Goal: Task Accomplishment & Management: Use online tool/utility

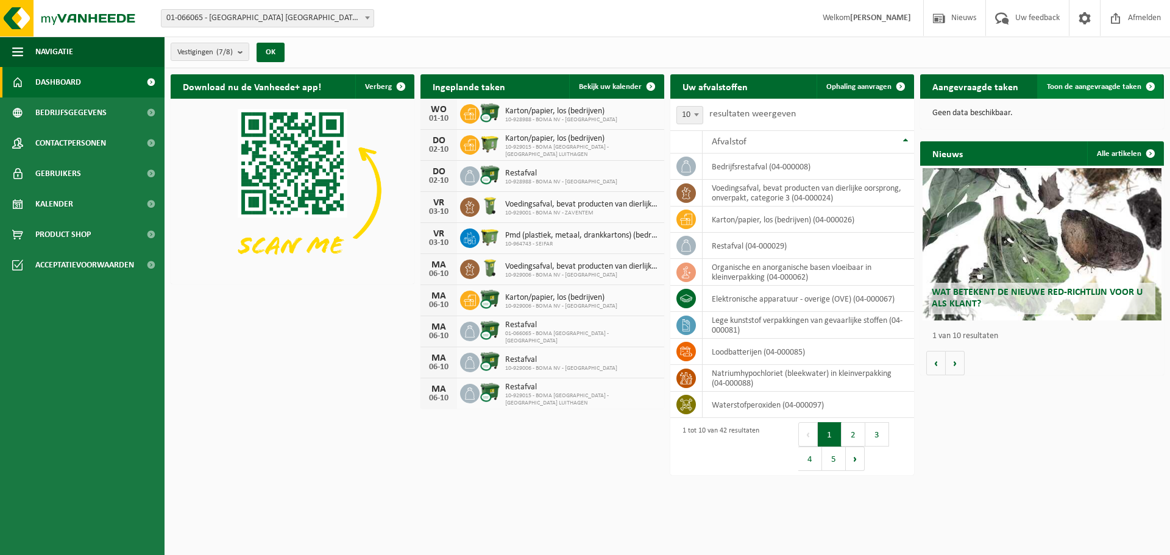
click at [1120, 87] on span "Toon de aangevraagde taken" at bounding box center [1094, 87] width 94 height 8
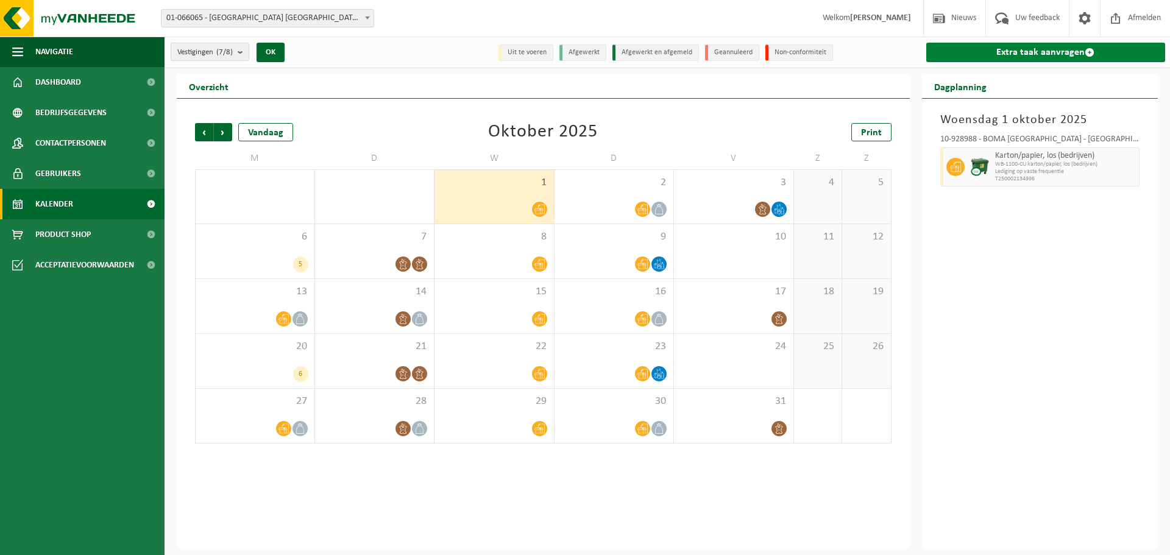
click at [1038, 54] on link "Extra taak aanvragen" at bounding box center [1045, 52] width 239 height 19
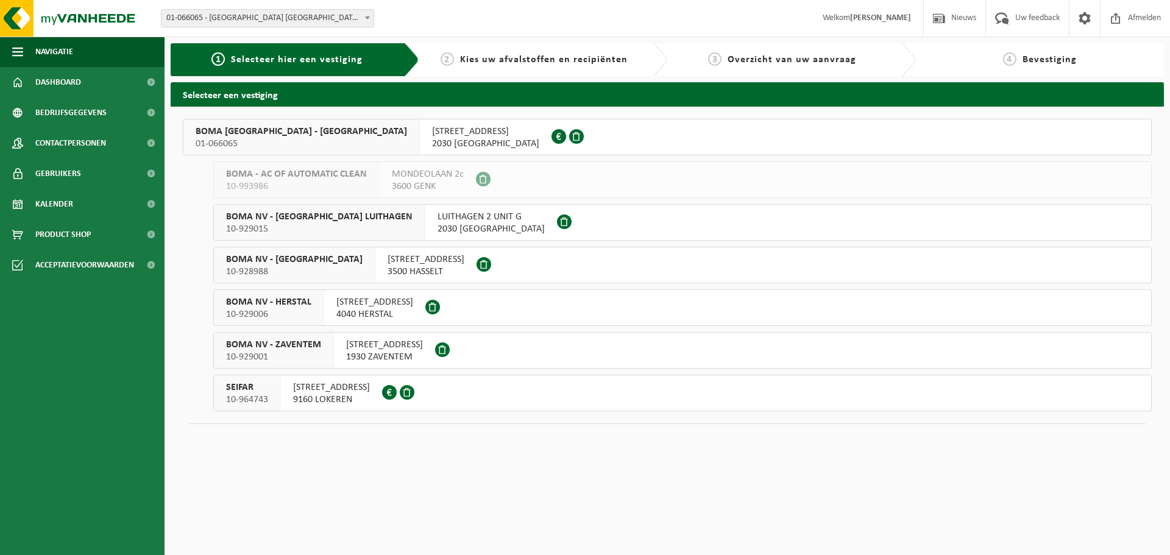
click at [432, 126] on span "NOORDERLAAN 131" at bounding box center [485, 132] width 107 height 12
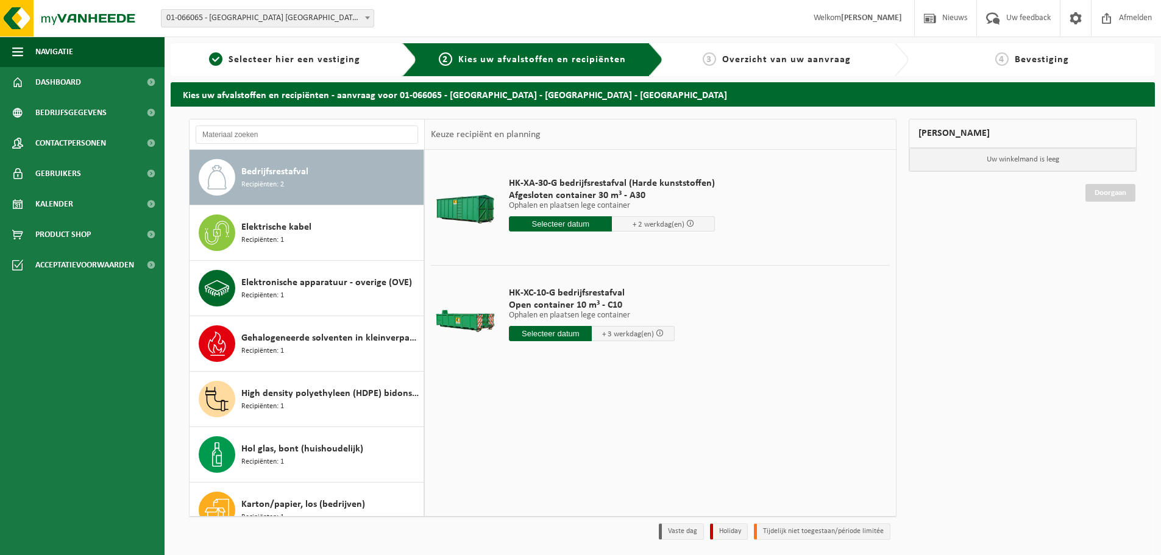
click at [548, 225] on input "text" at bounding box center [560, 223] width 103 height 15
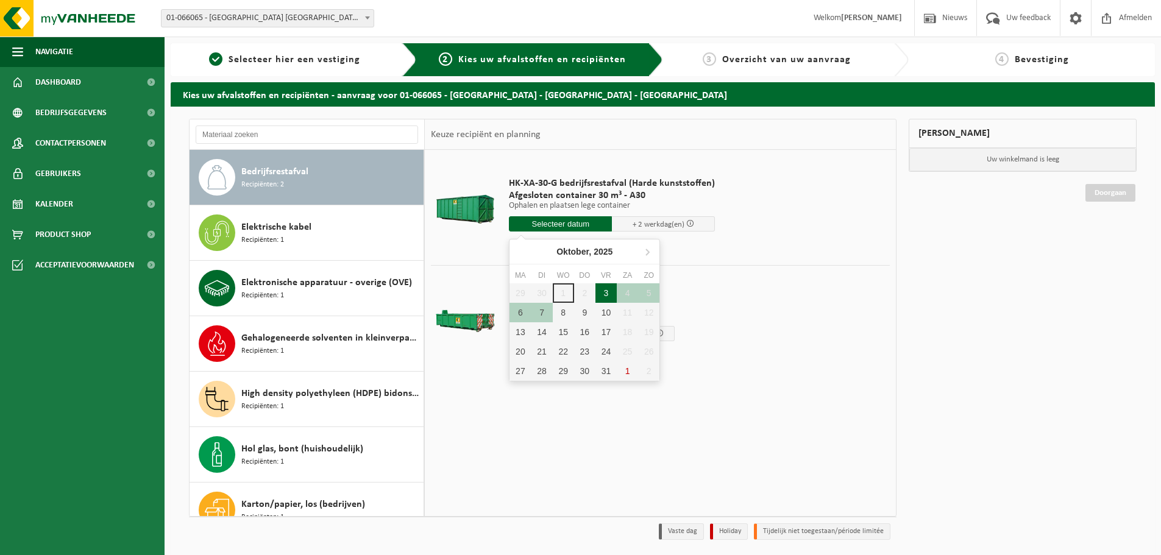
click at [608, 289] on div "3" at bounding box center [605, 292] width 21 height 19
type input "Van 2025-10-03"
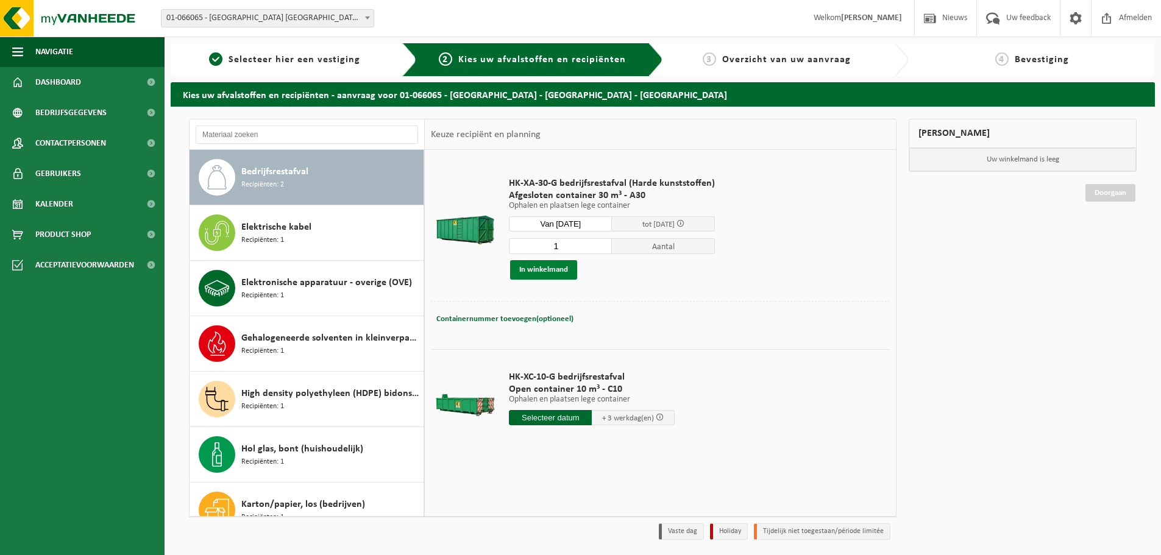
click at [553, 273] on button "In winkelmand" at bounding box center [543, 269] width 67 height 19
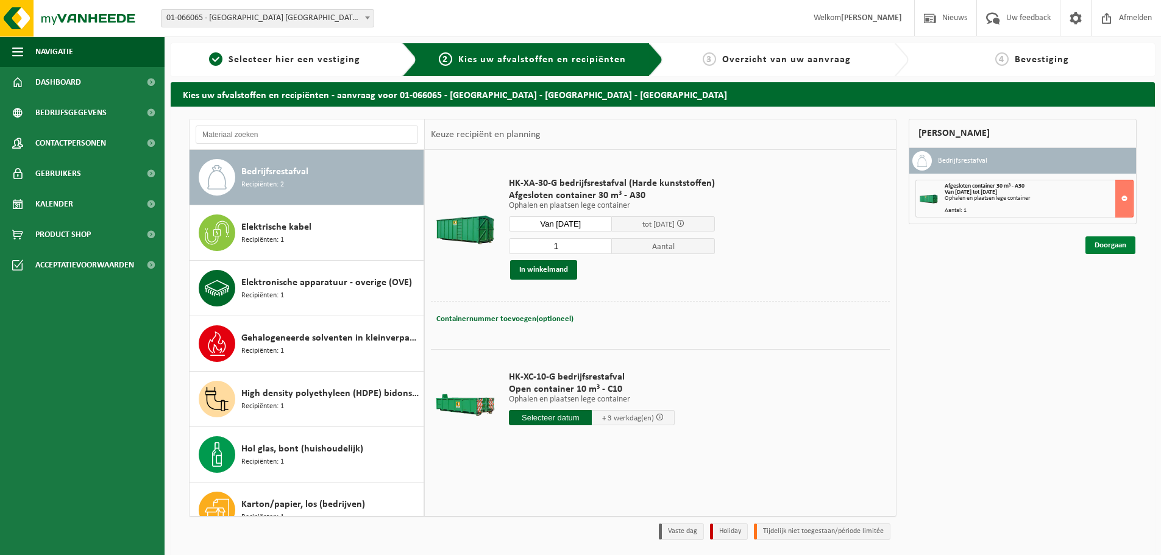
click at [1123, 252] on link "Doorgaan" at bounding box center [1110, 245] width 50 height 18
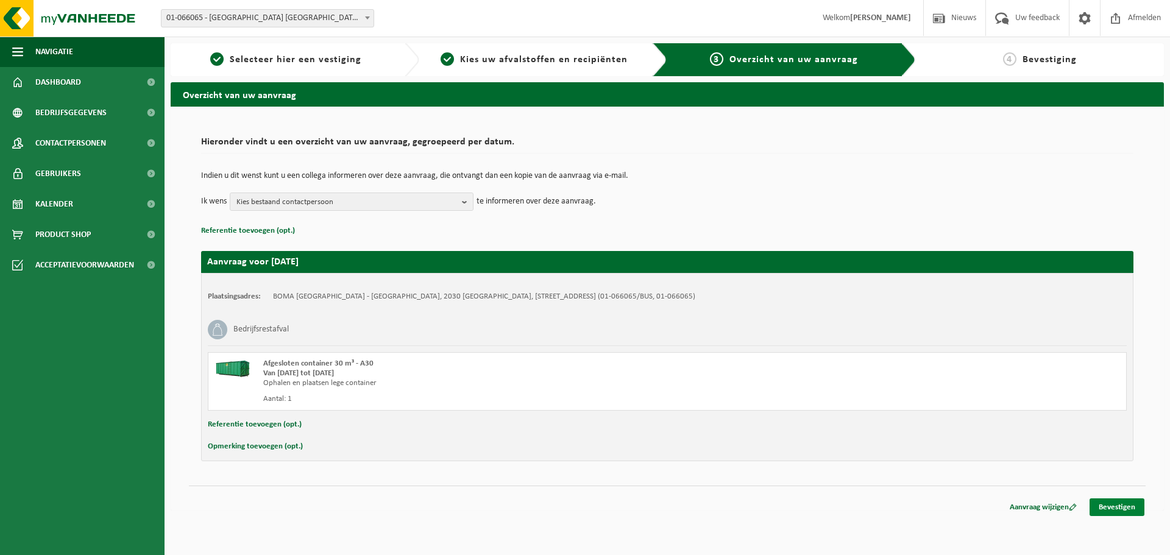
click at [1112, 503] on link "Bevestigen" at bounding box center [1116, 507] width 55 height 18
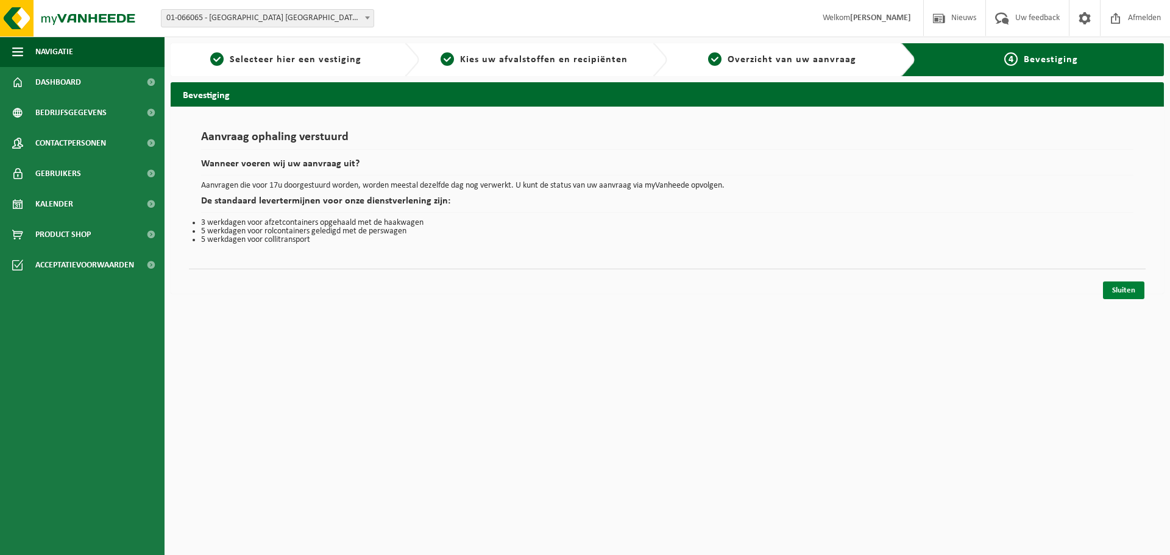
click at [1128, 291] on link "Sluiten" at bounding box center [1123, 290] width 41 height 18
